Goal: Use online tool/utility

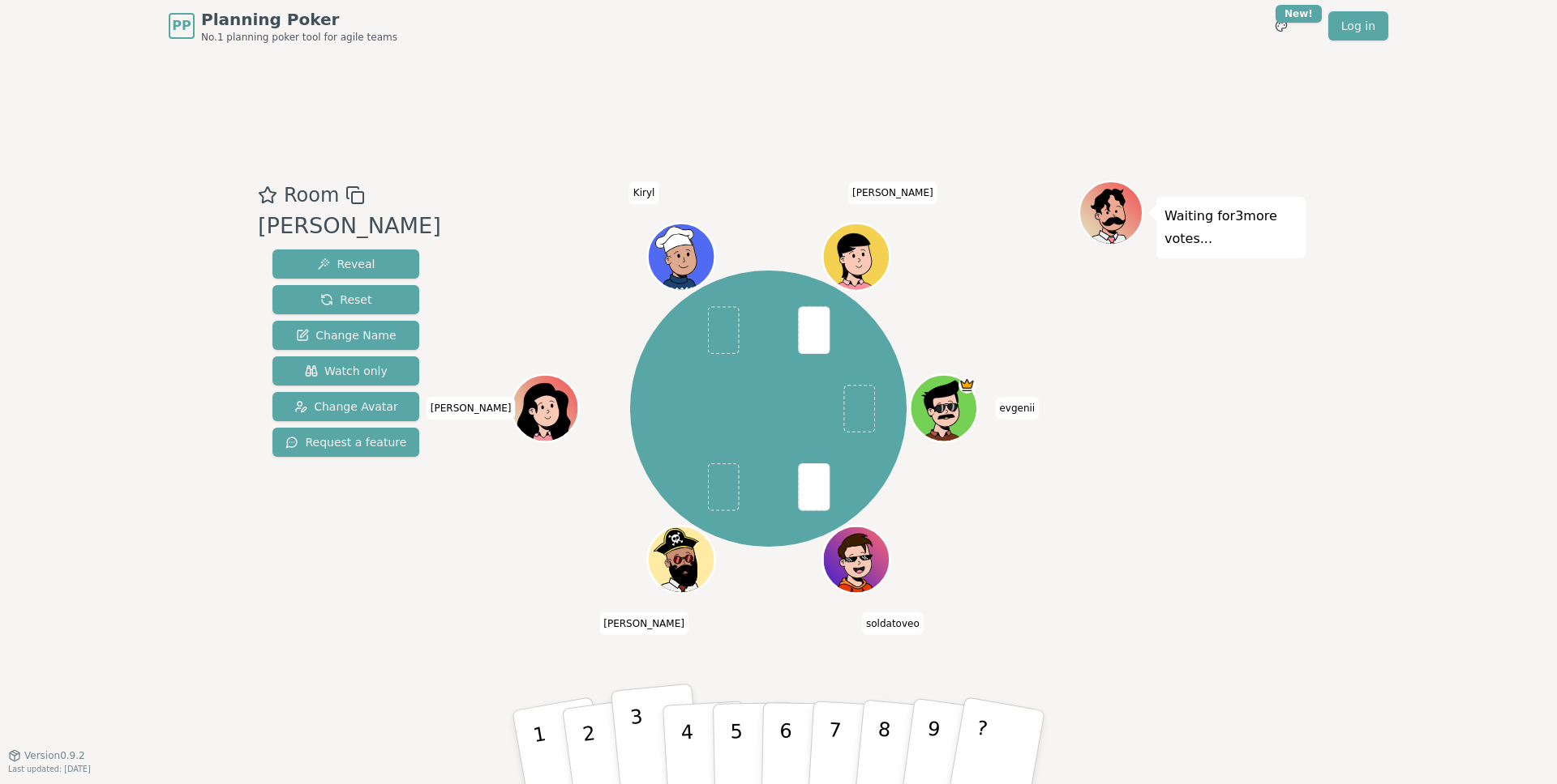
click at [637, 718] on p "3" at bounding box center [639, 749] width 21 height 88
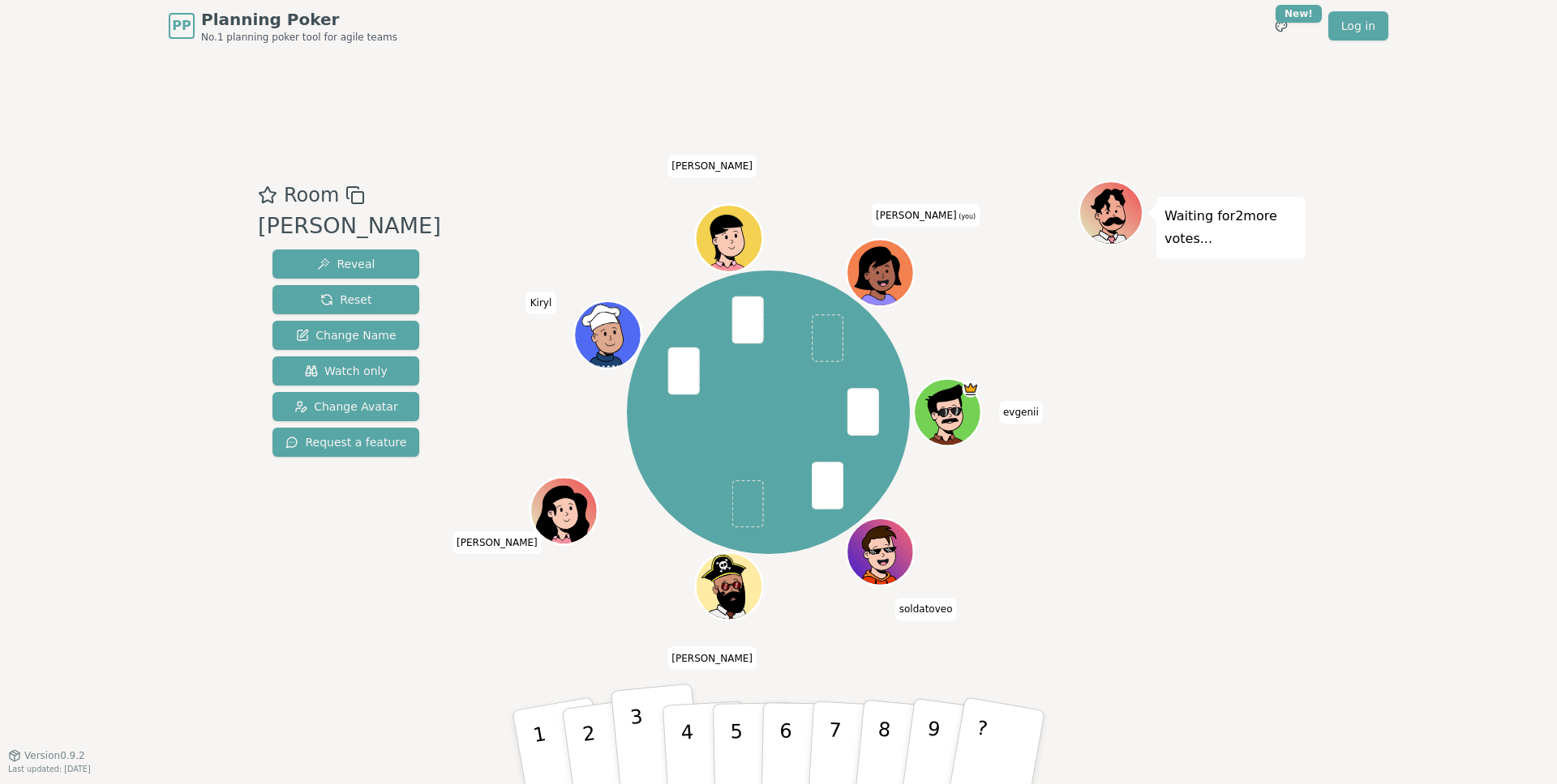
click at [643, 717] on button "3" at bounding box center [656, 748] width 92 height 129
click at [795, 729] on button "6" at bounding box center [803, 748] width 83 height 123
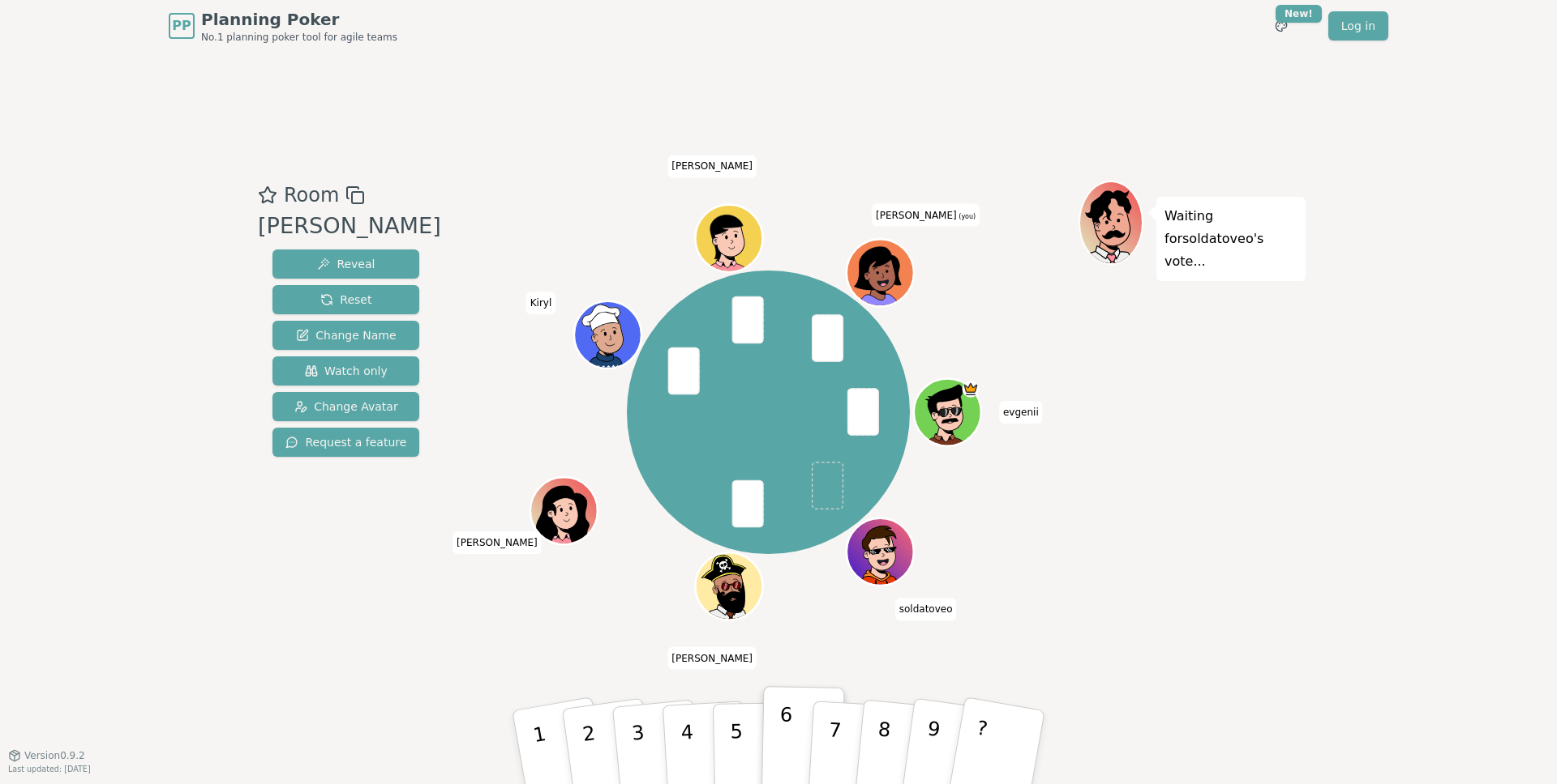
click at [782, 699] on button "6" at bounding box center [803, 748] width 83 height 123
click at [633, 733] on p "3" at bounding box center [639, 749] width 21 height 88
click at [782, 757] on p "6" at bounding box center [785, 747] width 14 height 87
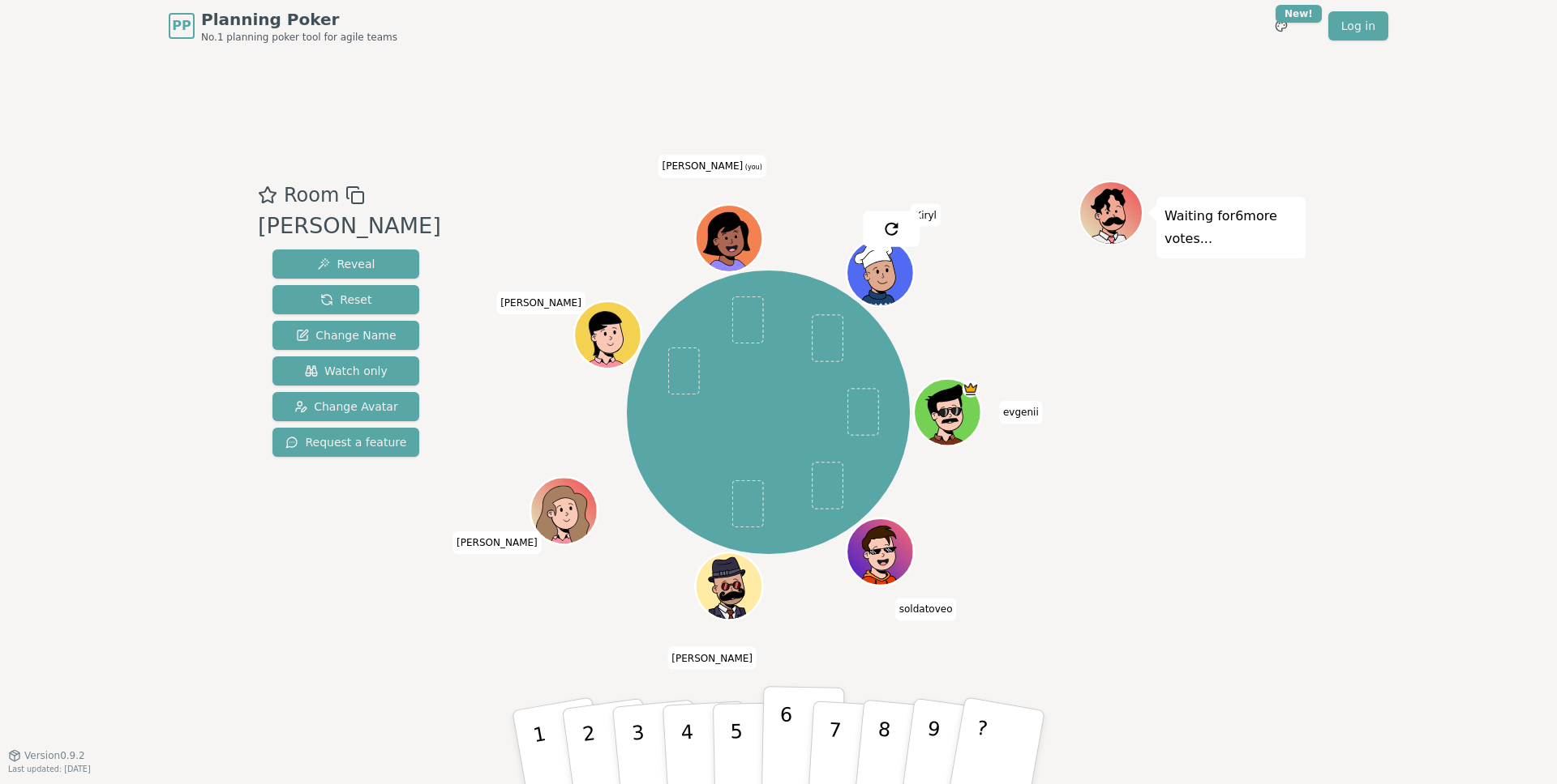
click at [782, 711] on p "6" at bounding box center [785, 747] width 14 height 87
